Goal: Transaction & Acquisition: Purchase product/service

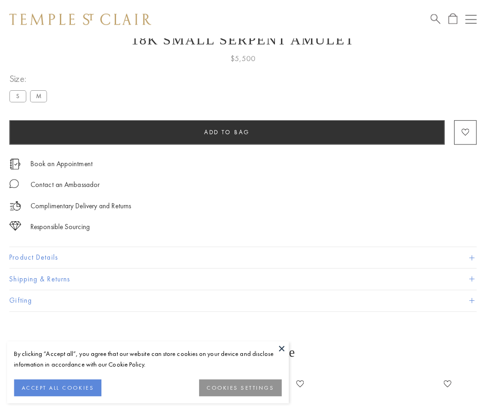
scroll to position [37, 0]
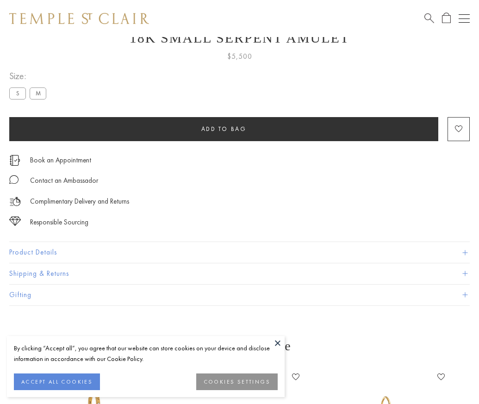
click at [224, 129] on span "Add to bag" at bounding box center [223, 129] width 45 height 8
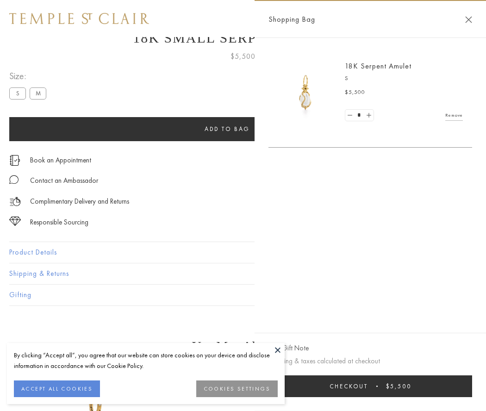
click at [370, 386] on button "Checkout $5,500" at bounding box center [371, 387] width 204 height 22
